Goal: Task Accomplishment & Management: Use online tool/utility

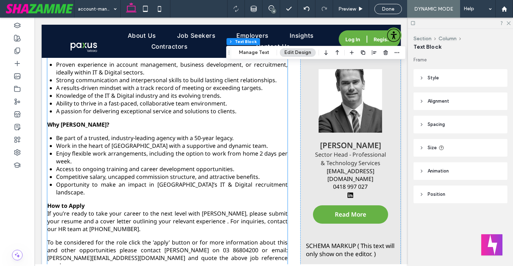
scroll to position [552, 0]
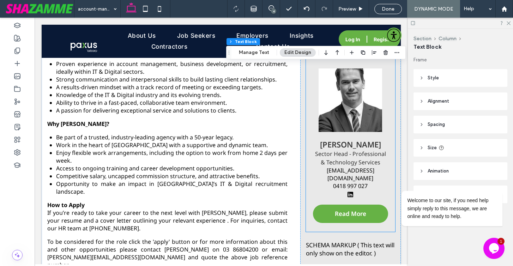
click at [358, 108] on img at bounding box center [351, 101] width 64 height 64
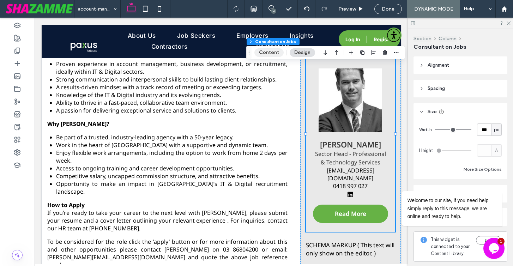
click at [269, 53] on button "Content" at bounding box center [269, 52] width 29 height 8
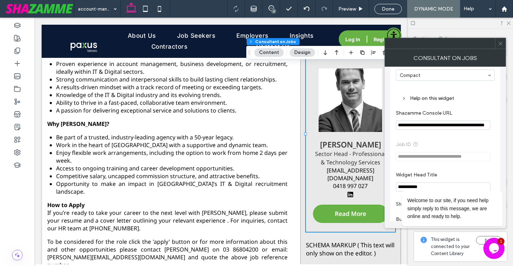
scroll to position [58, 0]
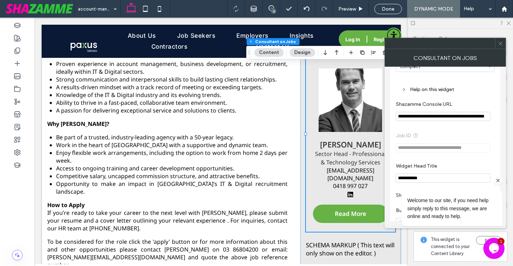
click at [499, 180] on icon "Chat attention grabber" at bounding box center [498, 181] width 6 height 6
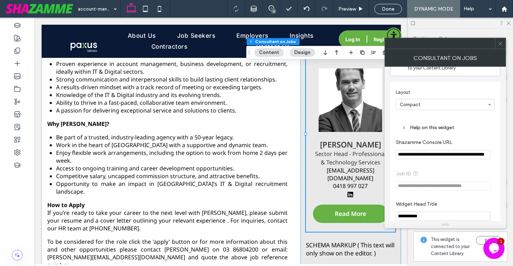
scroll to position [0, 0]
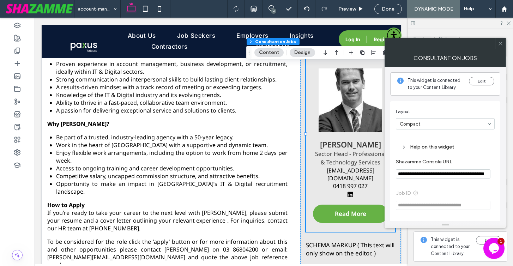
click at [478, 176] on input "**********" at bounding box center [443, 173] width 95 height 9
click at [499, 42] on use at bounding box center [501, 44] width 4 height 4
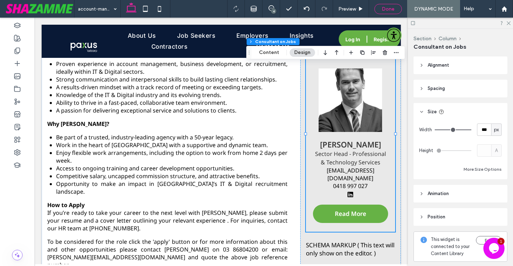
click at [384, 8] on span "Done" at bounding box center [388, 9] width 13 height 6
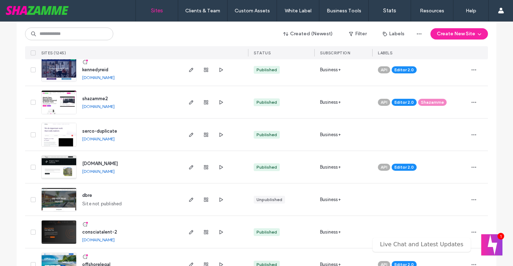
scroll to position [1255, 0]
click at [96, 71] on span "kennedyreid" at bounding box center [95, 69] width 26 height 5
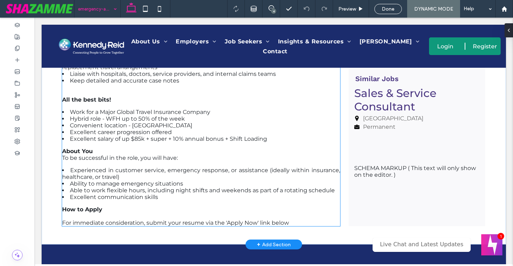
scroll to position [405, 0]
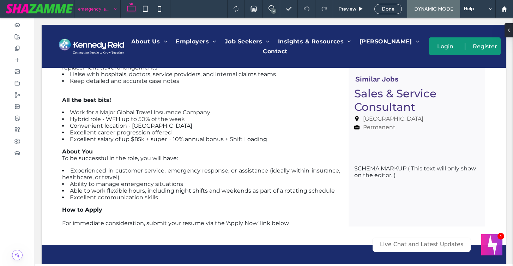
click at [102, 12] on input at bounding box center [95, 9] width 35 height 18
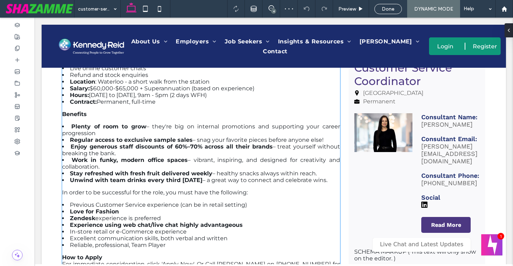
scroll to position [481, 0]
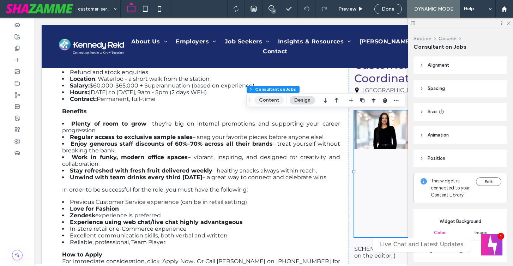
click at [276, 101] on button "Content" at bounding box center [269, 100] width 29 height 8
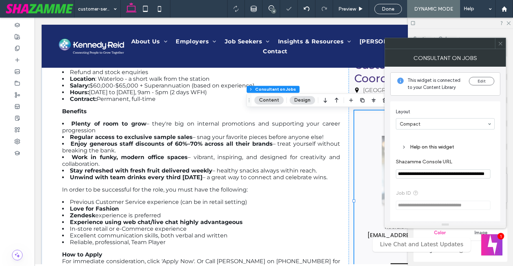
click at [500, 44] on icon at bounding box center [500, 43] width 5 height 5
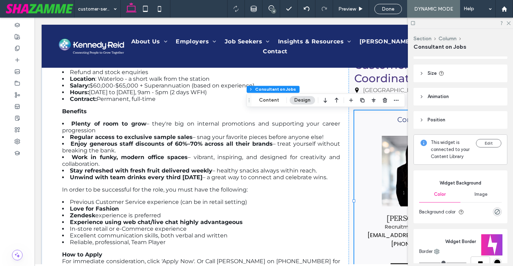
scroll to position [41, 0]
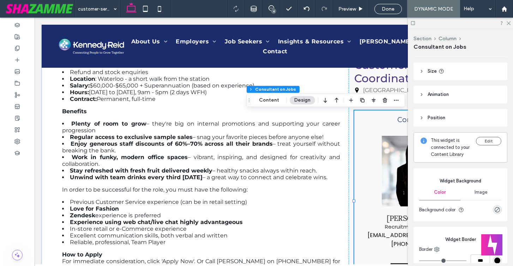
click at [510, 25] on div at bounding box center [460, 23] width 105 height 11
click at [510, 24] on use at bounding box center [509, 24] width 4 height 4
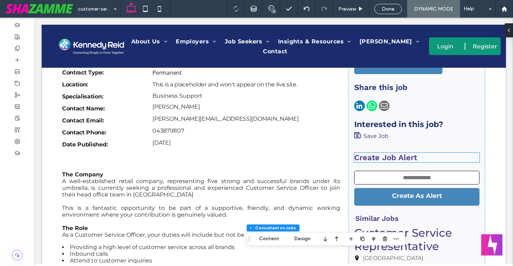
scroll to position [262, 0]
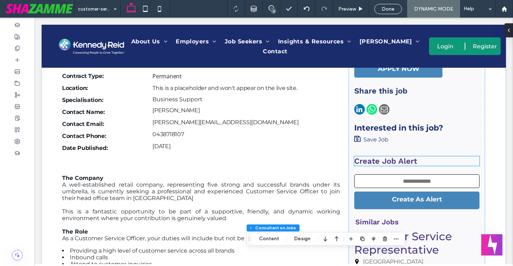
click at [409, 160] on strong "Create Job Alert" at bounding box center [386, 161] width 63 height 9
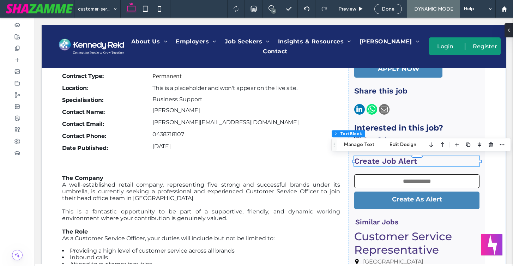
click at [409, 160] on strong "Create Job Alert" at bounding box center [386, 161] width 63 height 9
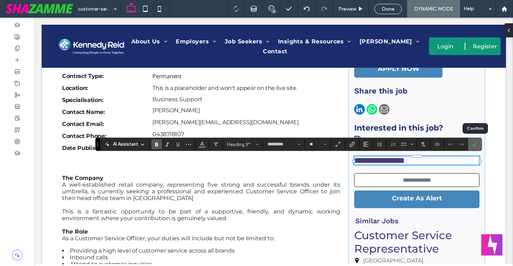
click at [475, 143] on icon "Confirm" at bounding box center [475, 145] width 6 height 6
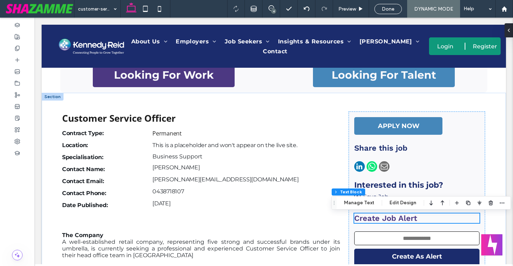
scroll to position [204, 0]
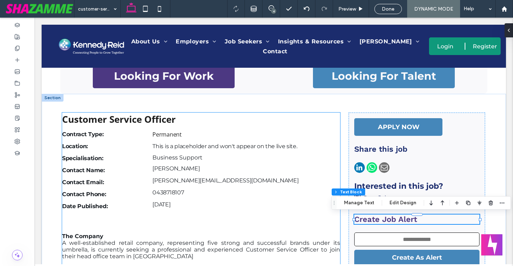
click at [200, 146] on div "This is a placeholder and won't appear on the live site." at bounding box center [247, 146] width 188 height 8
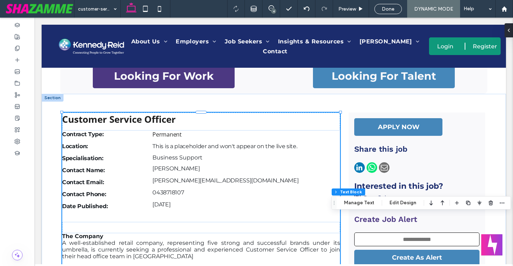
click at [200, 146] on div "This is a placeholder and won't appear on the live site." at bounding box center [247, 146] width 188 height 8
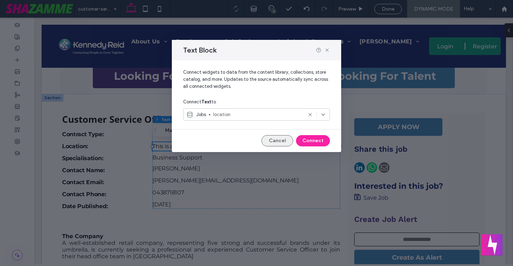
click at [284, 139] on button "Cancel" at bounding box center [278, 140] width 32 height 11
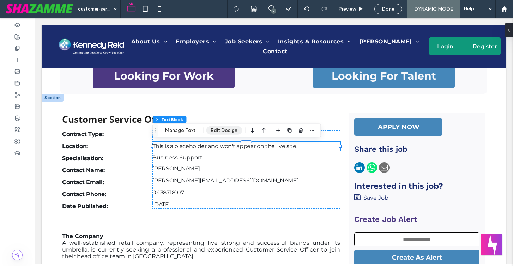
click at [215, 134] on button "Edit Design" at bounding box center [224, 130] width 36 height 8
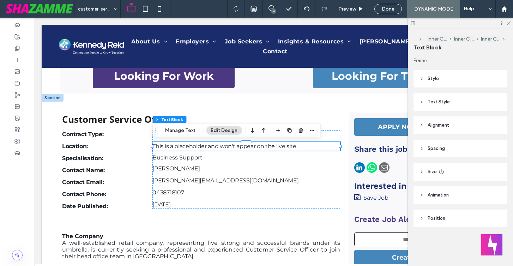
click at [434, 100] on span "Text Style" at bounding box center [439, 102] width 22 height 7
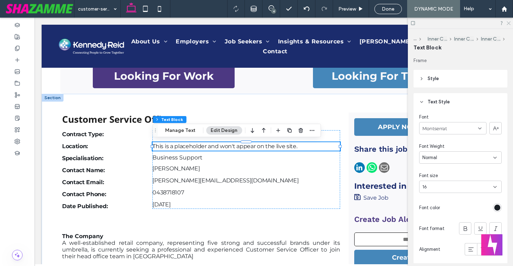
click at [508, 23] on icon at bounding box center [508, 22] width 5 height 5
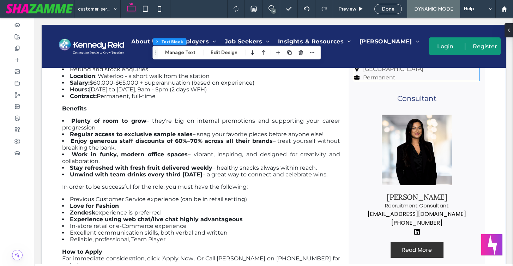
scroll to position [485, 0]
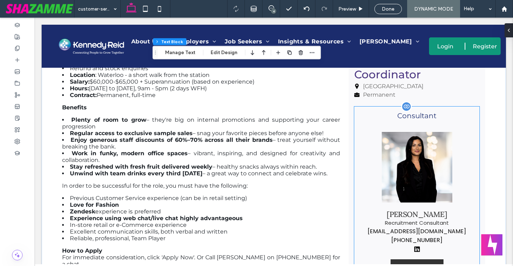
click at [404, 178] on img at bounding box center [417, 167] width 71 height 71
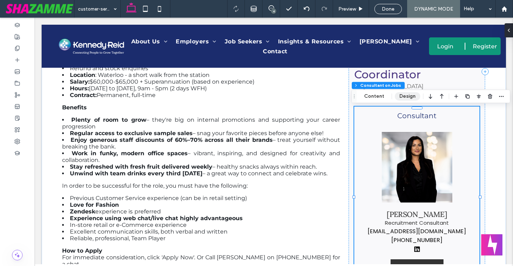
click at [406, 95] on button "Design" at bounding box center [407, 96] width 25 height 8
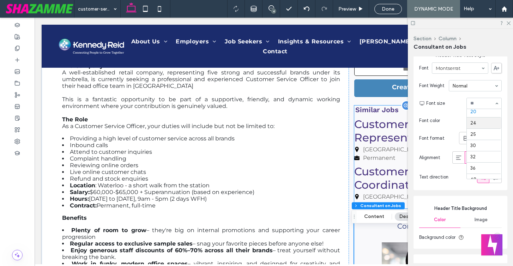
scroll to position [347, 0]
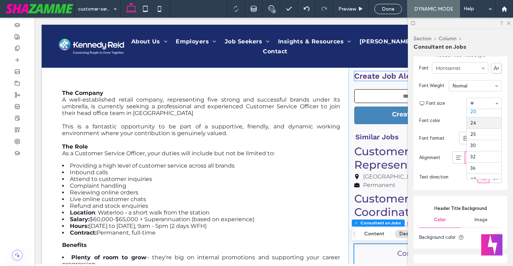
click at [373, 77] on strong "Create Job Alert" at bounding box center [386, 76] width 63 height 9
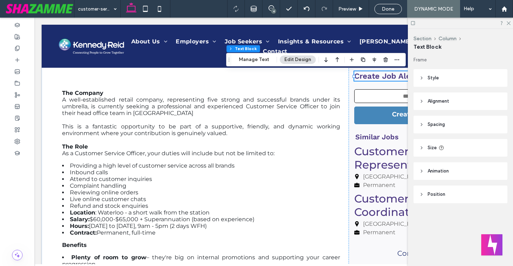
click at [373, 77] on strong "Create Job Alert" at bounding box center [386, 76] width 63 height 9
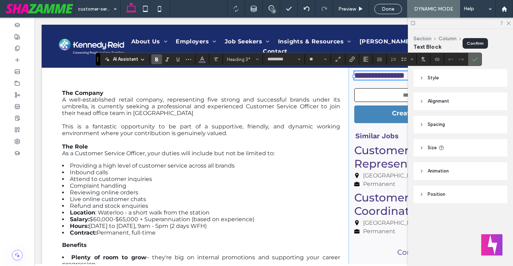
click at [472, 58] on icon "Confirm" at bounding box center [475, 59] width 6 height 6
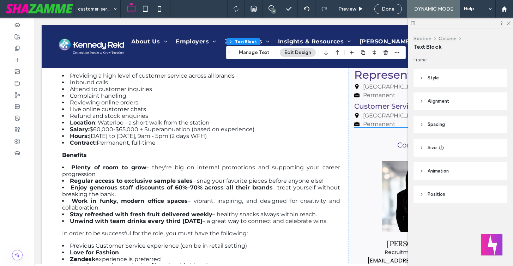
scroll to position [443, 0]
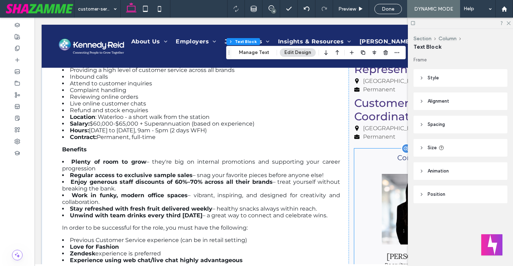
click at [363, 196] on figure at bounding box center [418, 209] width 112 height 71
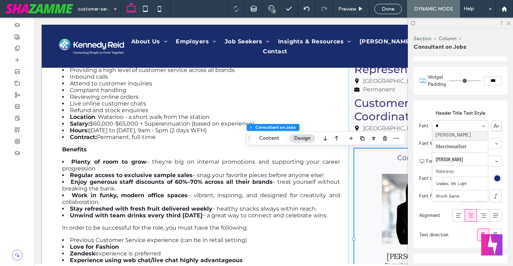
scroll to position [0, 0]
type input "****"
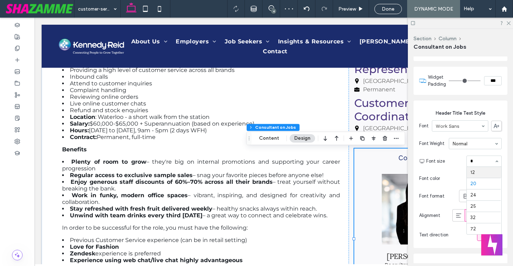
type input "**"
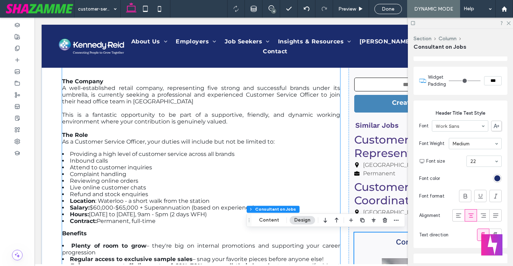
scroll to position [361, 0]
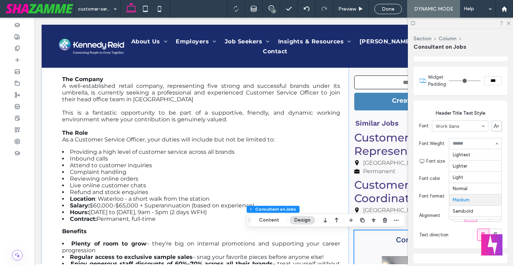
click at [471, 141] on input at bounding box center [474, 143] width 42 height 5
click at [484, 146] on input at bounding box center [474, 143] width 42 height 5
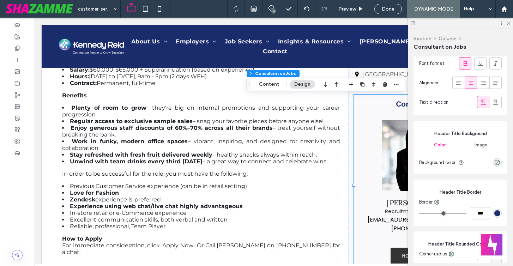
scroll to position [507, 0]
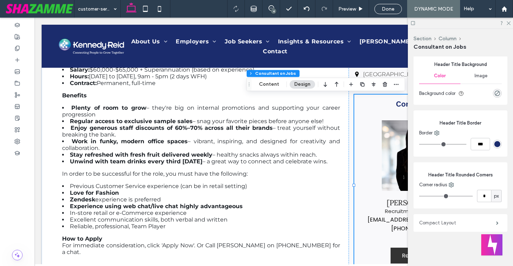
click at [439, 224] on label "Compact Layout" at bounding box center [458, 223] width 77 height 14
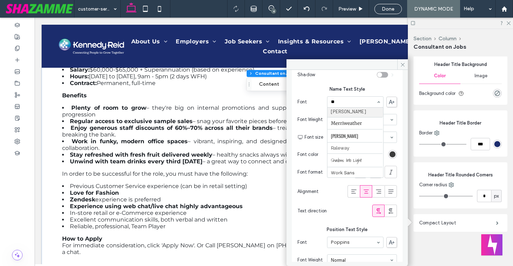
scroll to position [0, 0]
type input "****"
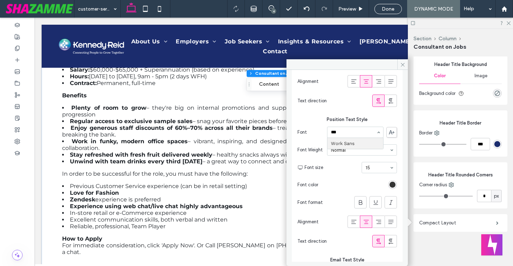
type input "****"
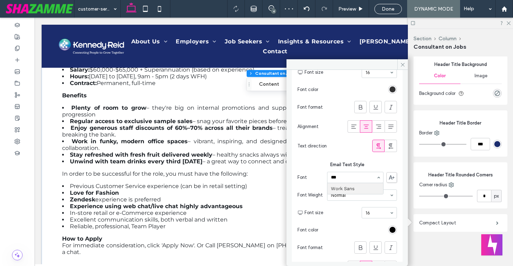
type input "****"
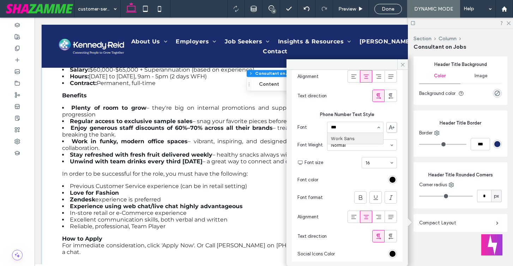
type input "****"
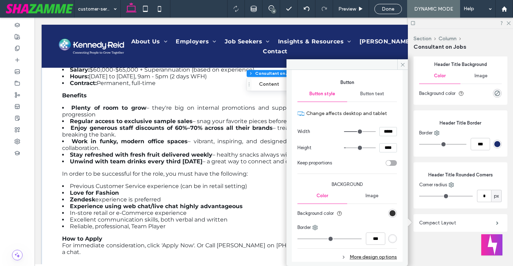
scroll to position [970, 0]
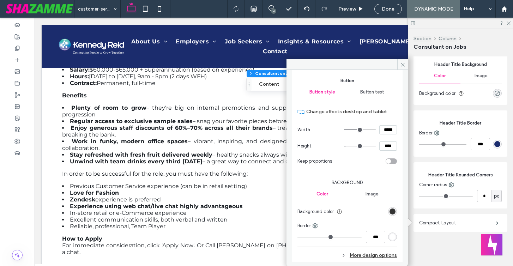
click at [374, 94] on div "Button text" at bounding box center [372, 92] width 50 height 16
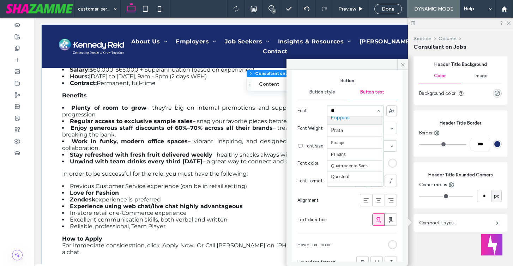
scroll to position [0, 0]
type input "****"
click at [342, 150] on span "Font size" at bounding box center [332, 146] width 54 height 7
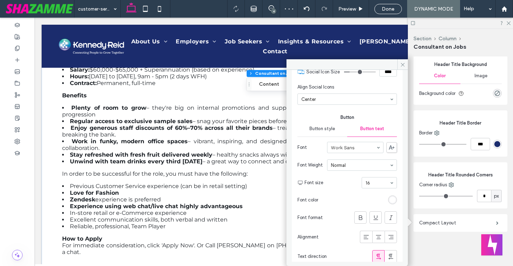
scroll to position [928, 0]
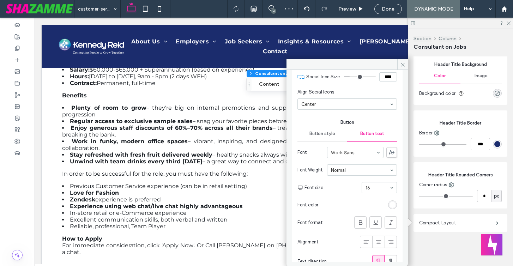
click at [322, 137] on span "Button style" at bounding box center [323, 134] width 26 height 6
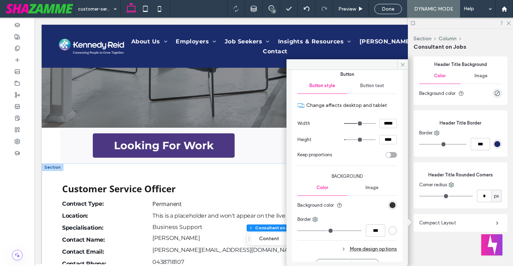
scroll to position [996, 0]
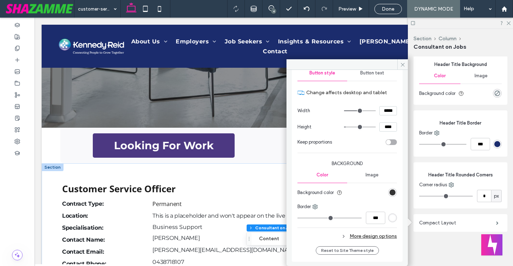
click at [341, 234] on icon at bounding box center [343, 236] width 5 height 5
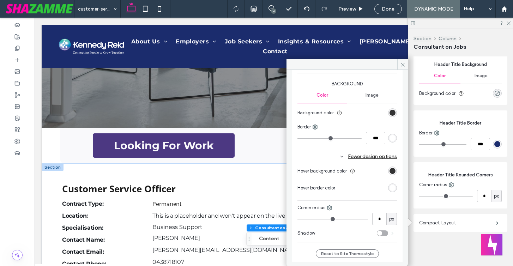
scroll to position [1079, 0]
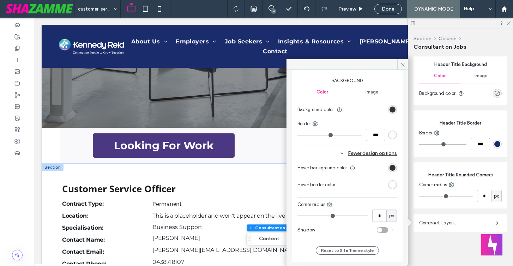
type input "*"
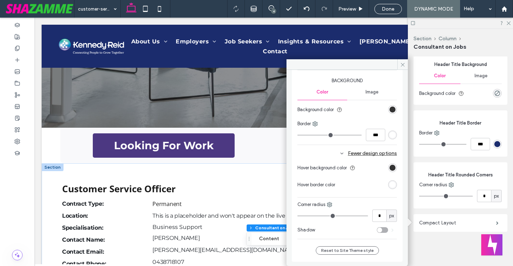
type input "*"
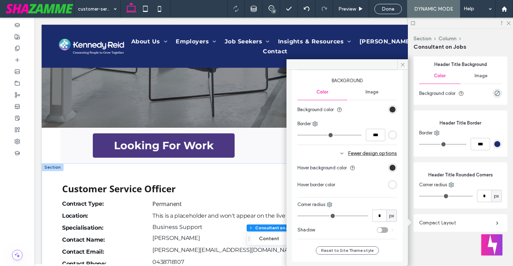
type input "*"
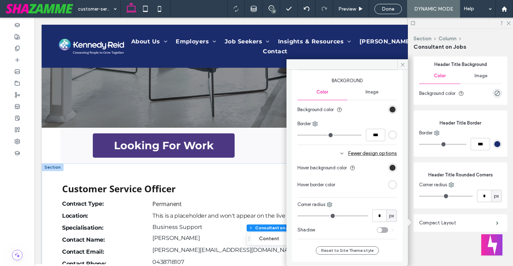
type input "*"
click at [304, 216] on input "range" at bounding box center [333, 216] width 71 height 1
click at [401, 64] on icon at bounding box center [402, 64] width 5 height 5
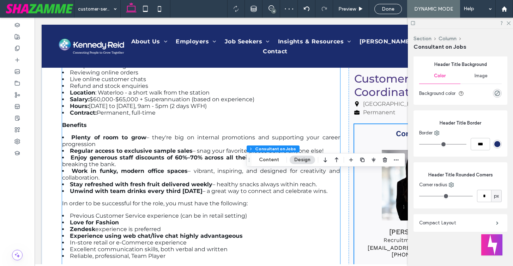
scroll to position [539, 0]
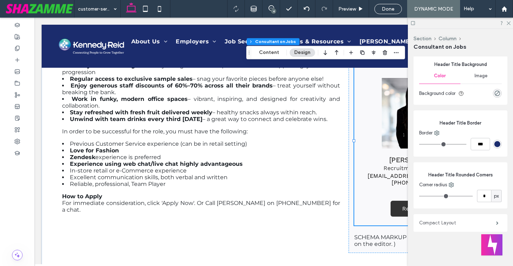
click at [458, 222] on label "Compact Layout" at bounding box center [458, 223] width 77 height 14
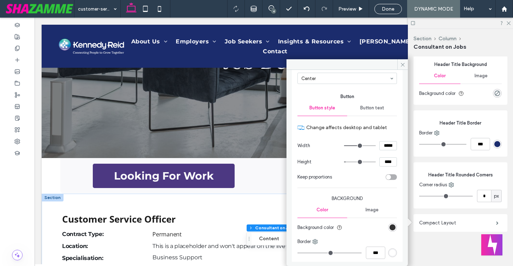
scroll to position [996, 0]
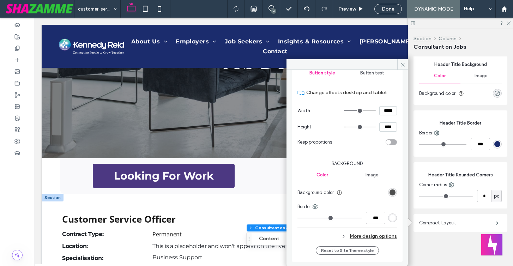
click at [390, 191] on div "rgb(51, 51, 51)" at bounding box center [393, 193] width 6 height 6
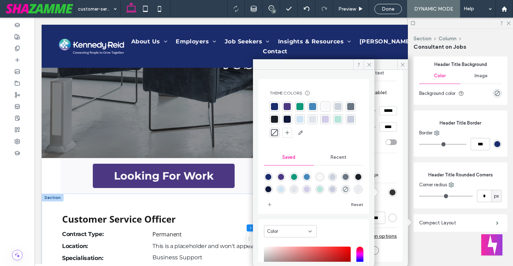
click at [310, 108] on div at bounding box center [312, 106] width 7 height 7
click at [368, 65] on icon at bounding box center [369, 64] width 5 height 5
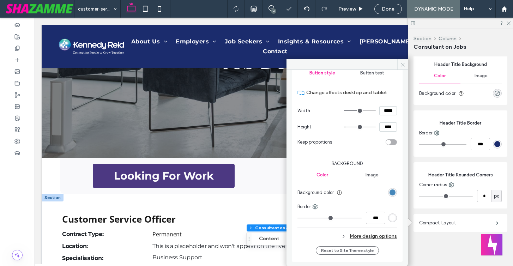
click at [407, 65] on span at bounding box center [403, 64] width 11 height 11
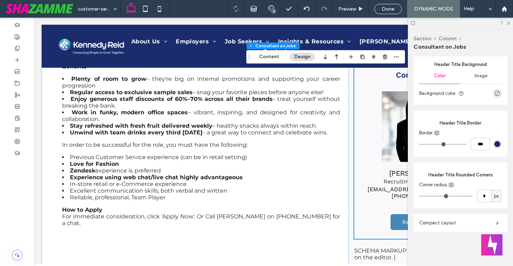
scroll to position [526, 0]
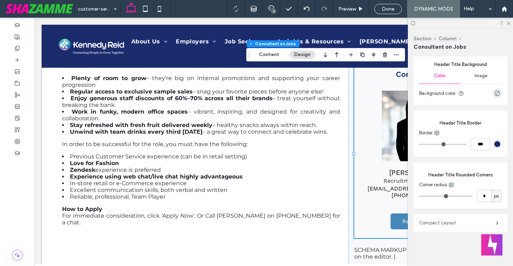
click at [428, 220] on label "Compact Layout" at bounding box center [458, 223] width 77 height 14
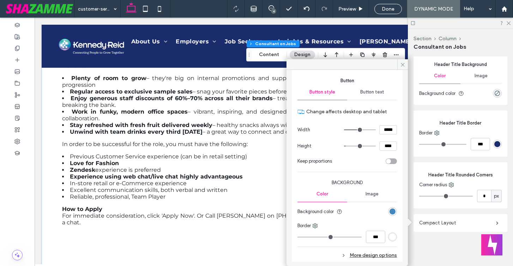
scroll to position [996, 0]
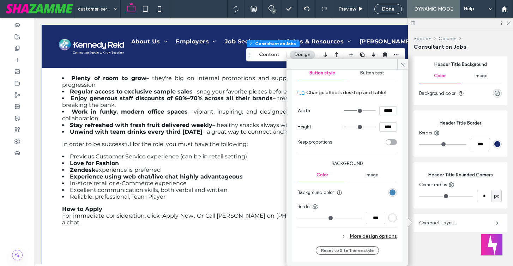
click at [341, 235] on icon at bounding box center [343, 236] width 5 height 5
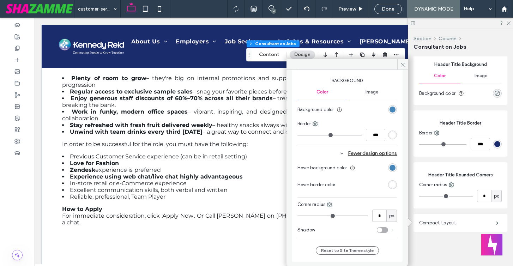
scroll to position [1078, 0]
click at [390, 168] on div "rgb(69, 135, 186)" at bounding box center [393, 168] width 6 height 6
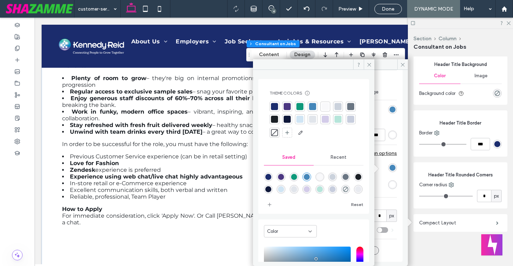
click at [274, 108] on div at bounding box center [274, 106] width 7 height 7
click at [368, 63] on icon at bounding box center [369, 64] width 5 height 5
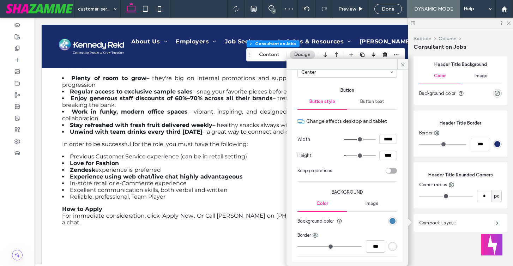
scroll to position [959, 0]
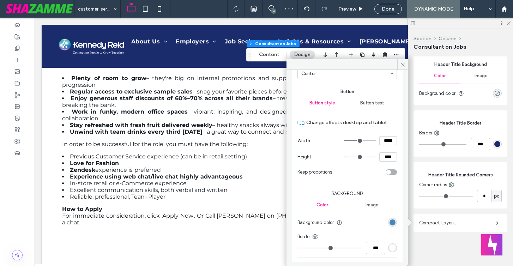
click at [366, 106] on span "Button text" at bounding box center [373, 103] width 24 height 6
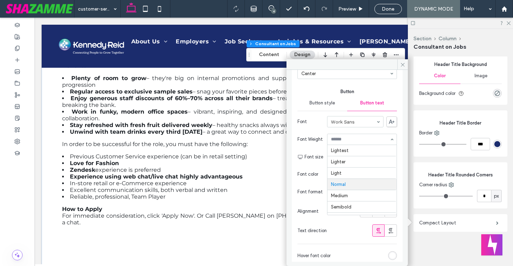
scroll to position [35, 0]
click at [402, 66] on icon at bounding box center [402, 64] width 5 height 5
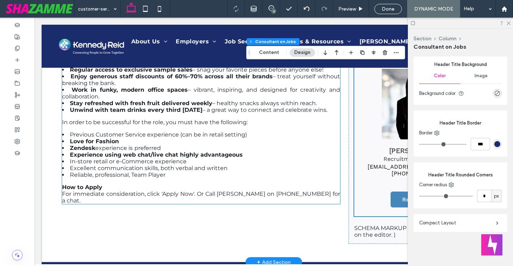
scroll to position [549, 0]
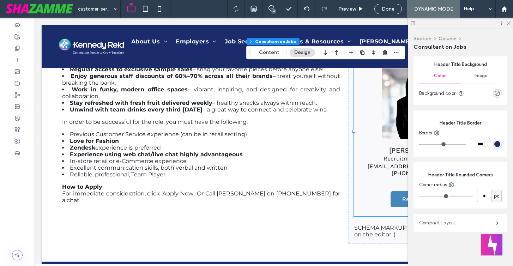
click at [453, 225] on label "Compact Layout" at bounding box center [458, 223] width 77 height 14
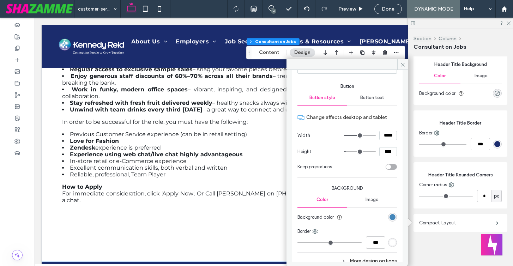
scroll to position [964, 0]
click at [376, 101] on span "Button text" at bounding box center [373, 98] width 24 height 6
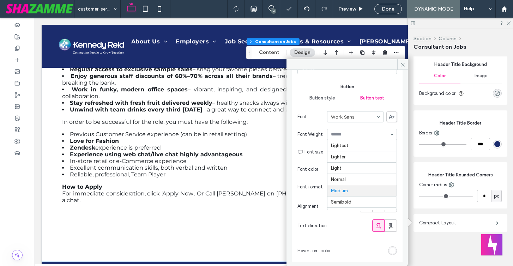
scroll to position [35, 0]
click at [401, 63] on use at bounding box center [403, 65] width 4 height 4
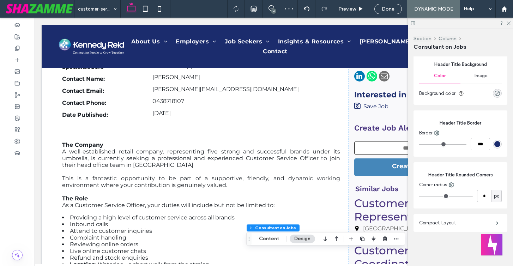
scroll to position [293, 0]
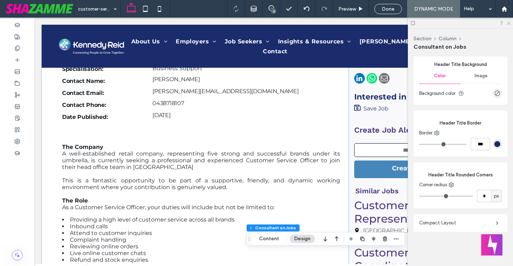
click at [510, 25] on icon at bounding box center [508, 22] width 5 height 5
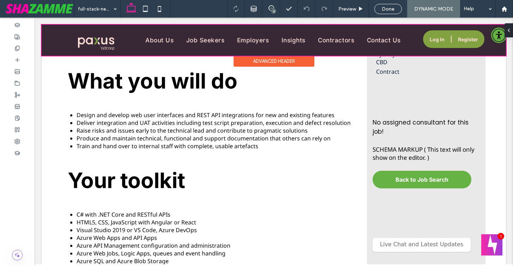
scroll to position [420, 0]
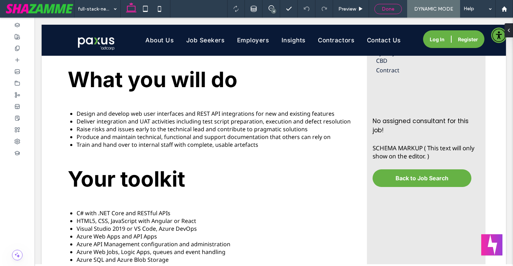
click at [389, 10] on span "Done" at bounding box center [388, 9] width 13 height 6
